Goal: Go to known website: Access a specific website the user already knows

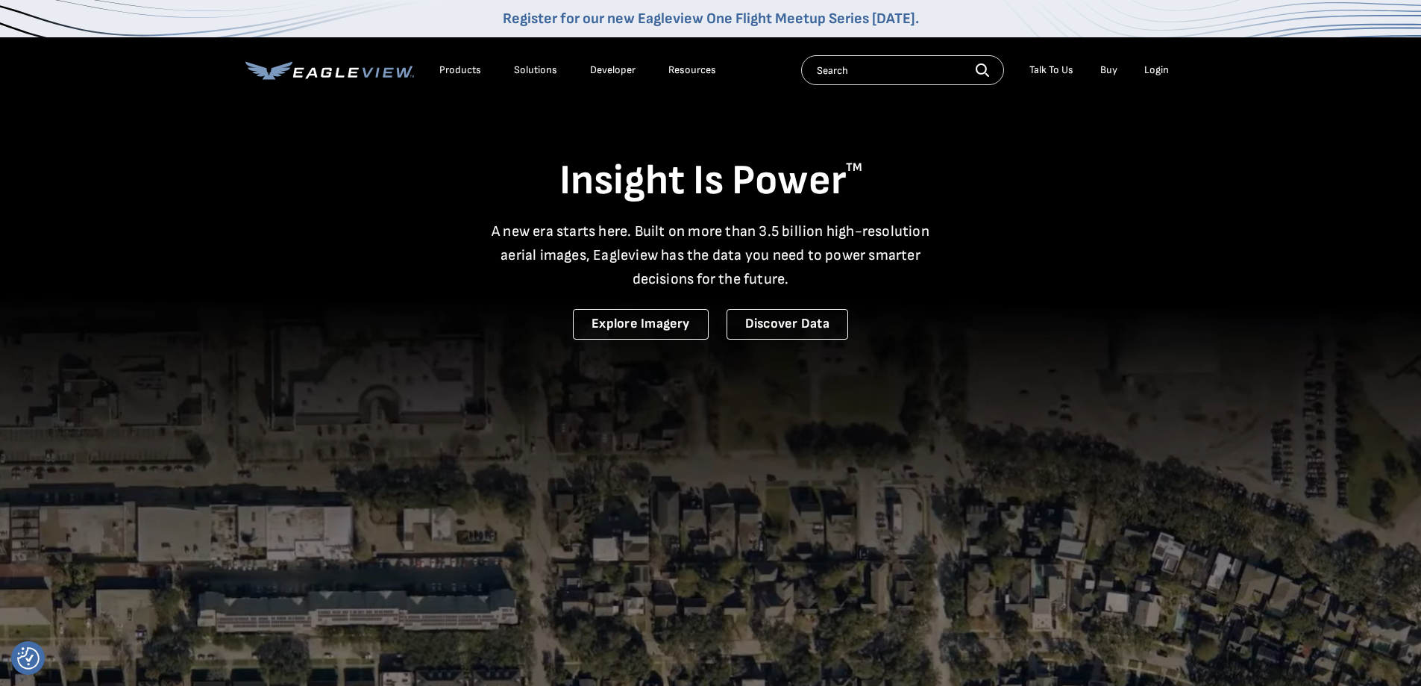
click at [1156, 73] on div "Login" at bounding box center [1156, 69] width 25 height 13
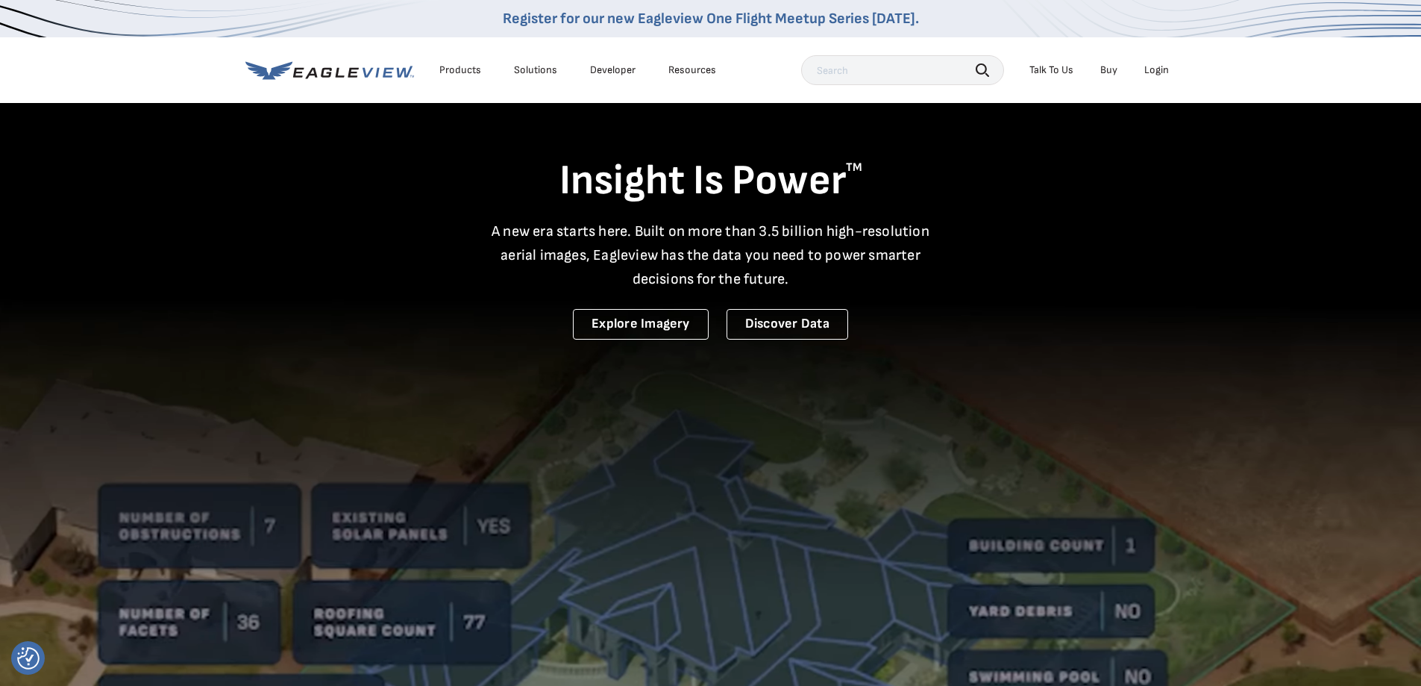
click at [1158, 66] on div "Login" at bounding box center [1156, 69] width 25 height 13
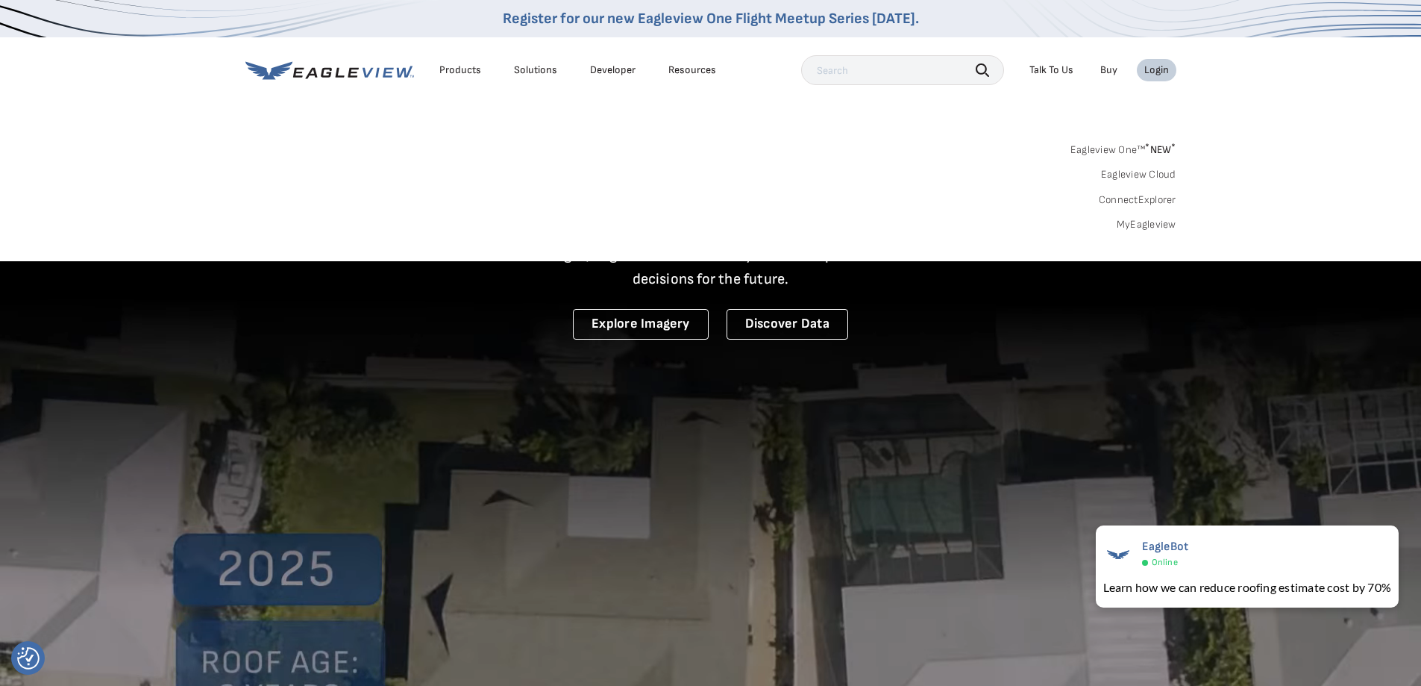
click at [1163, 63] on li "Login" at bounding box center [1157, 70] width 40 height 22
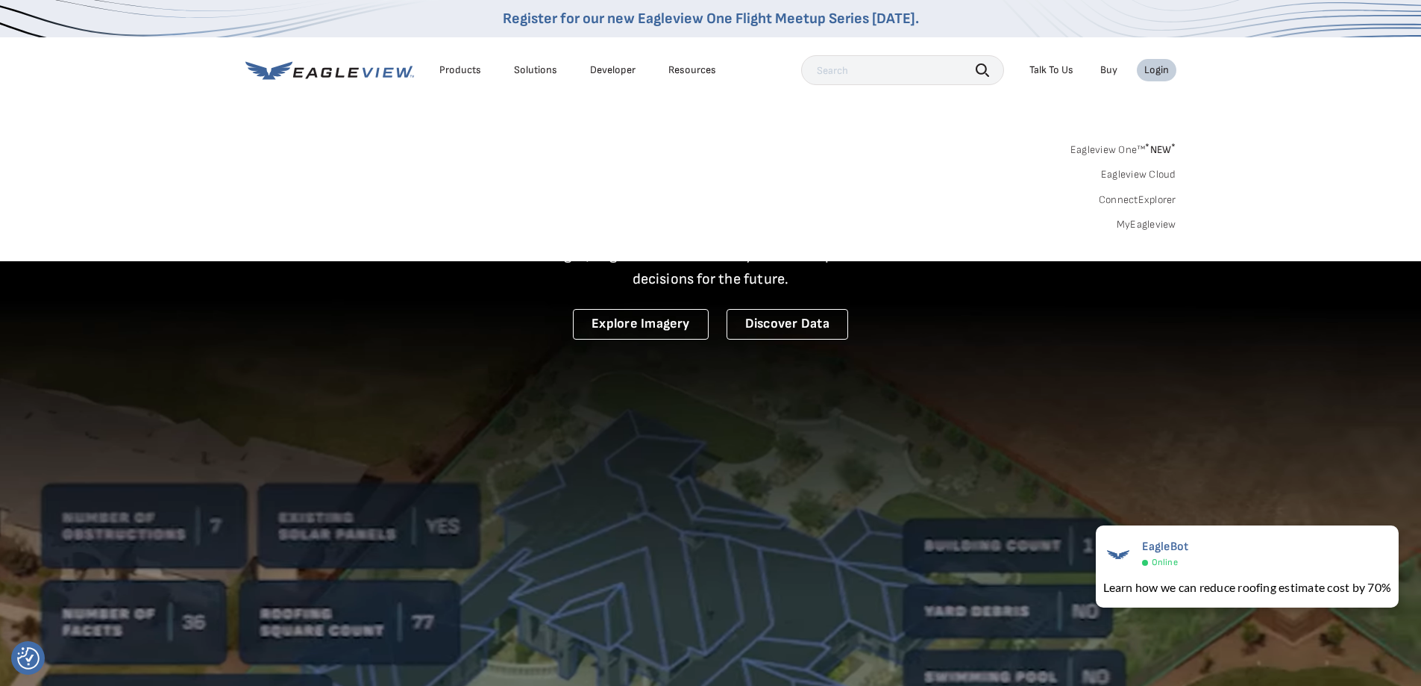
click at [1160, 69] on div "Login" at bounding box center [1156, 69] width 25 height 13
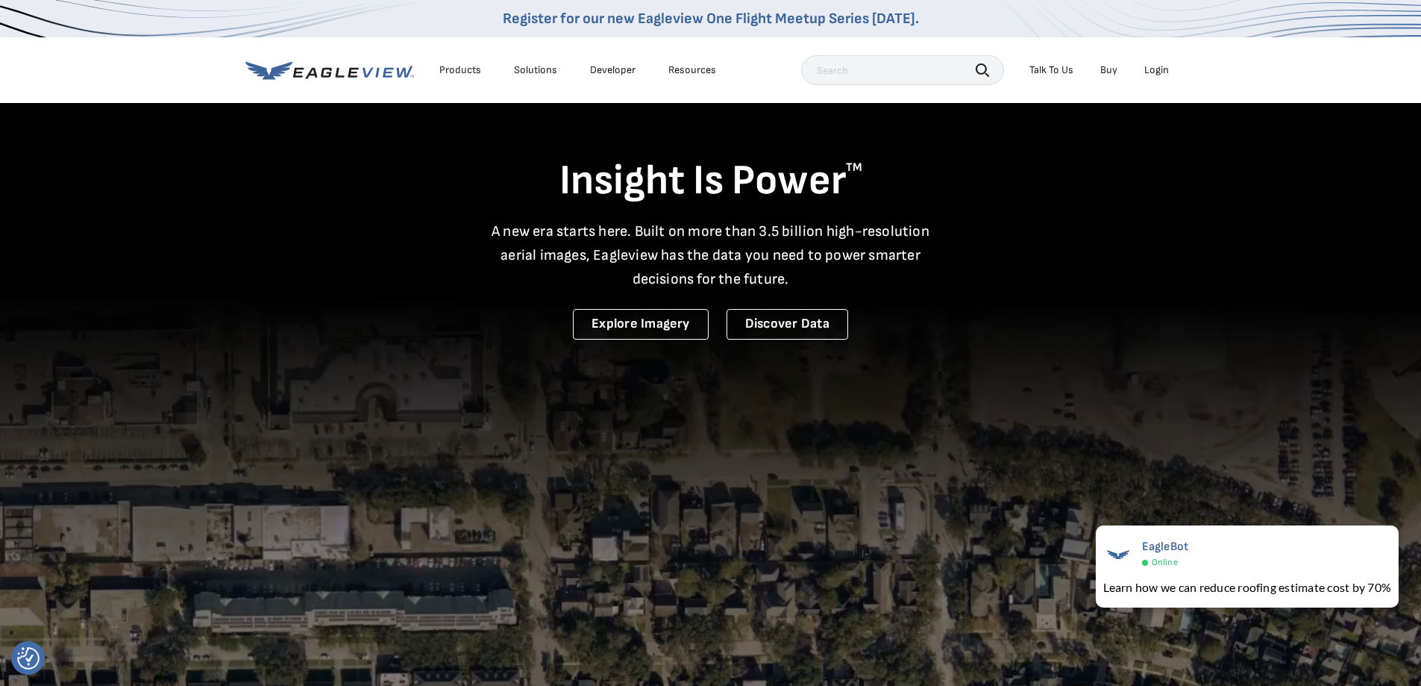
click at [1160, 69] on div "Login" at bounding box center [1156, 69] width 25 height 13
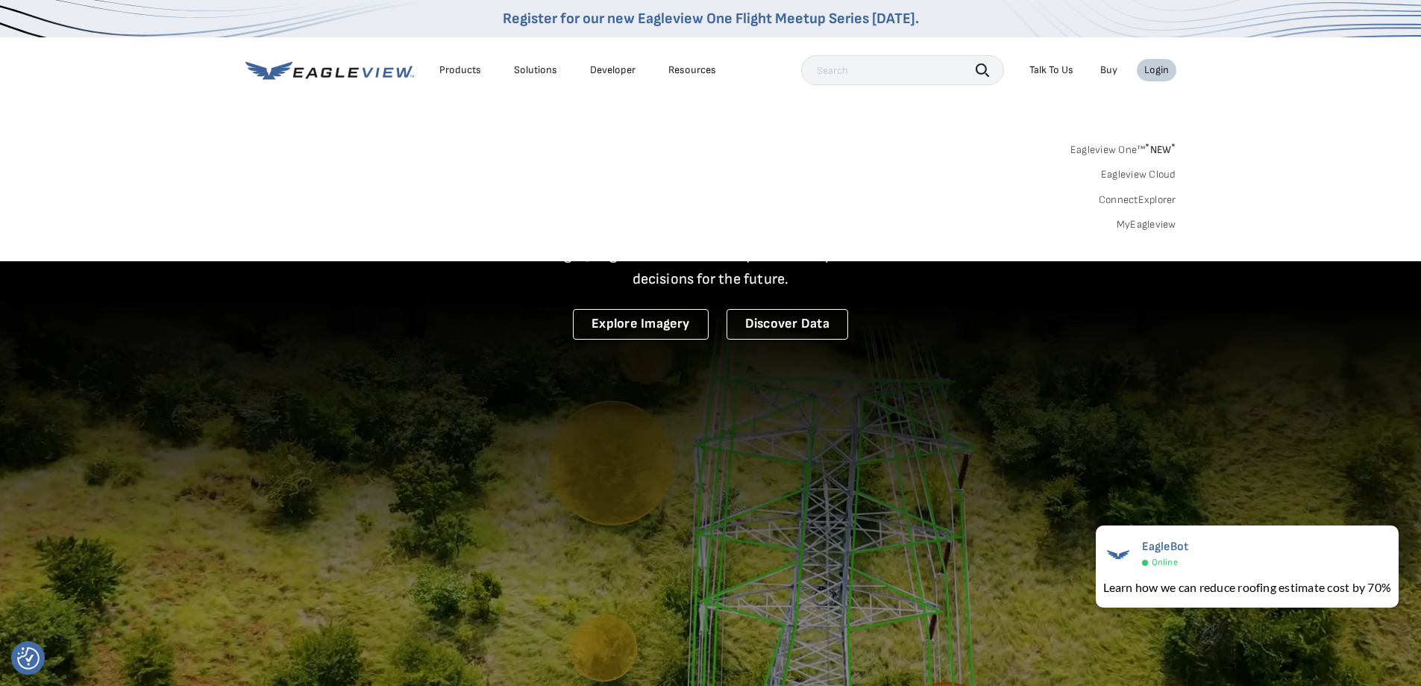
click at [1142, 223] on link "MyEagleview" at bounding box center [1147, 224] width 60 height 13
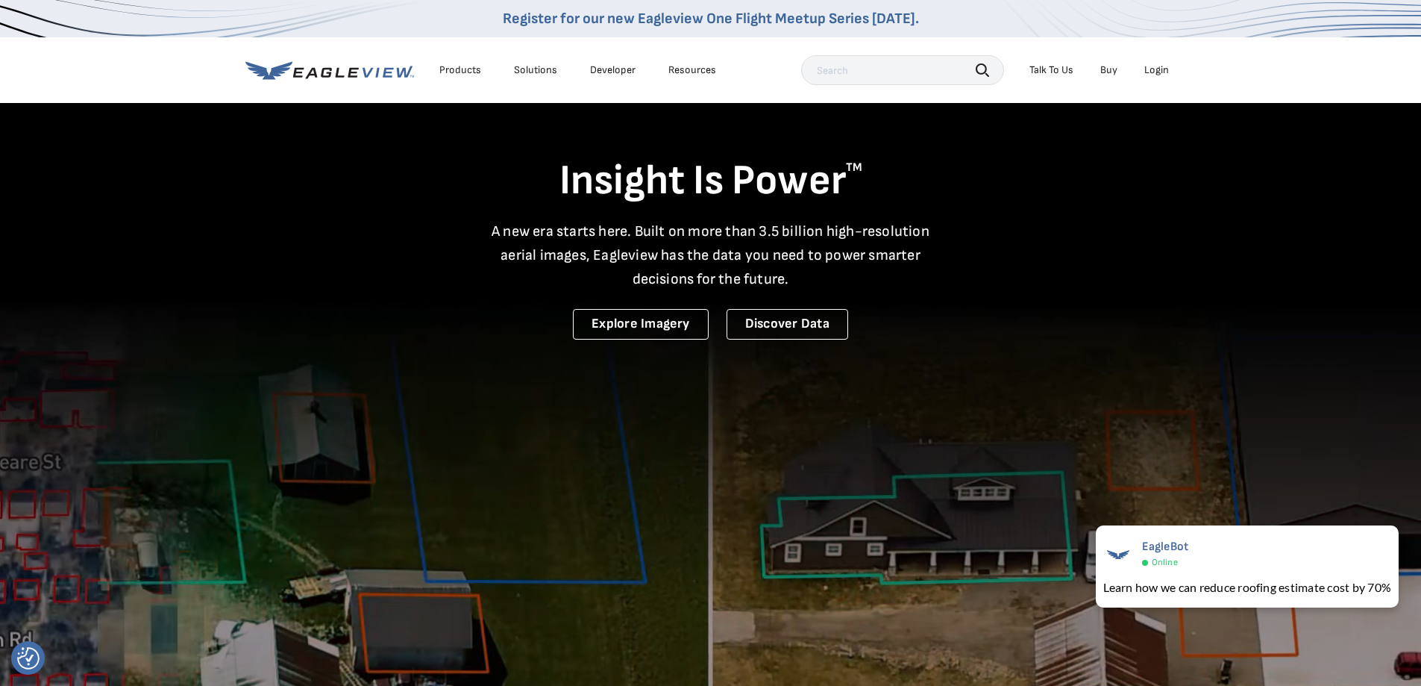
click at [1162, 76] on li "Login" at bounding box center [1157, 70] width 40 height 22
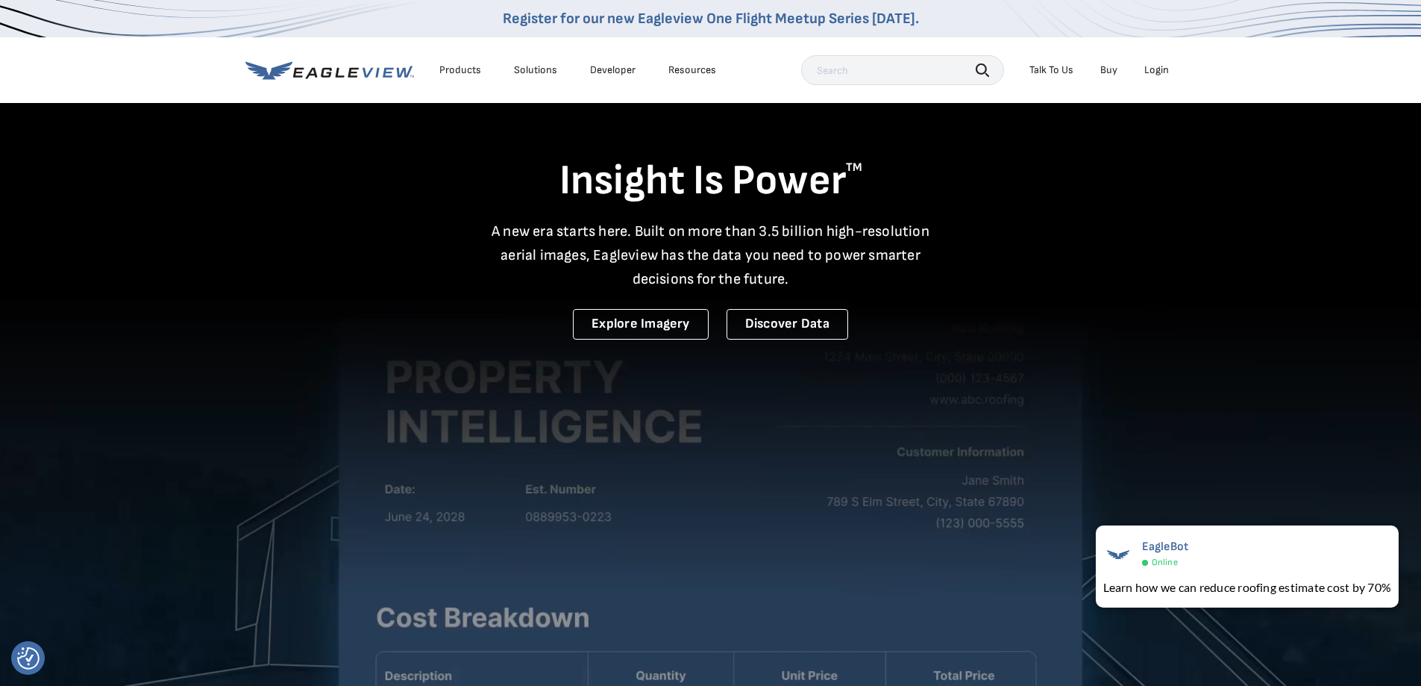
click at [1159, 73] on div "Login" at bounding box center [1156, 69] width 25 height 13
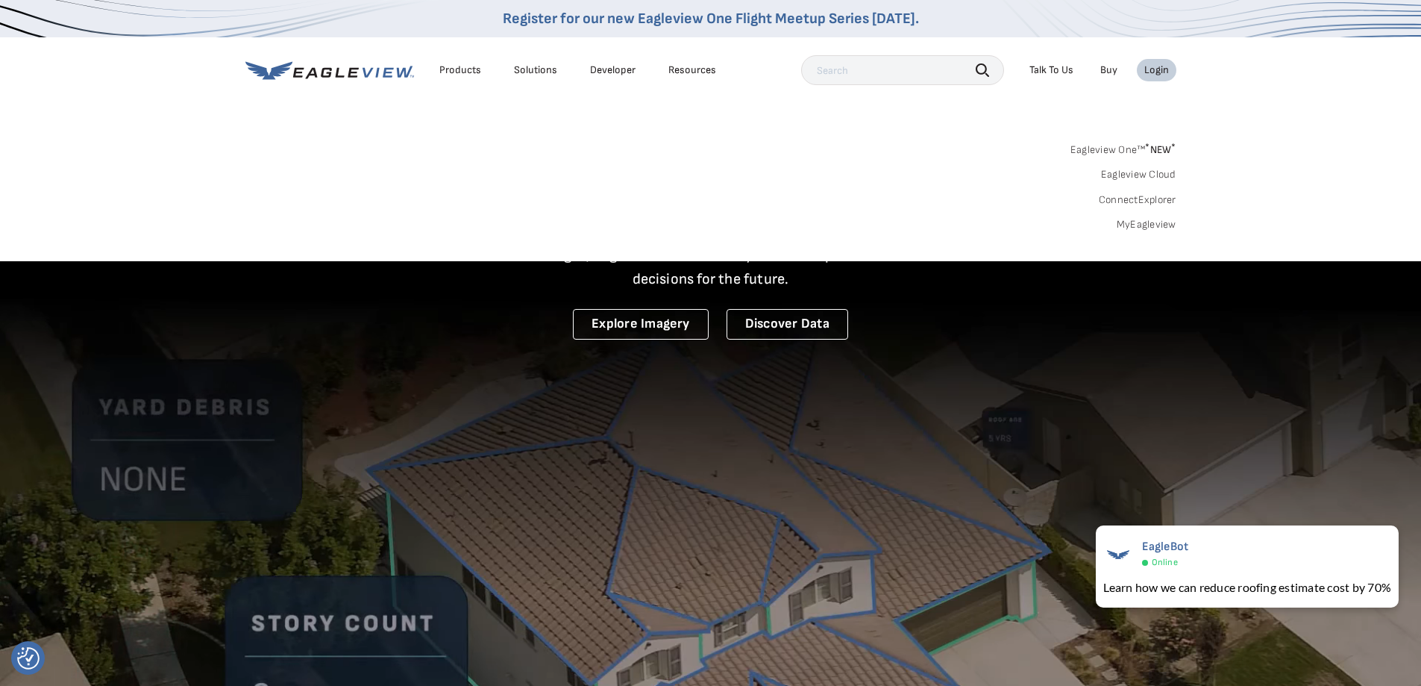
click at [1127, 201] on link "ConnectExplorer" at bounding box center [1138, 199] width 78 height 13
